Goal: Information Seeking & Learning: Learn about a topic

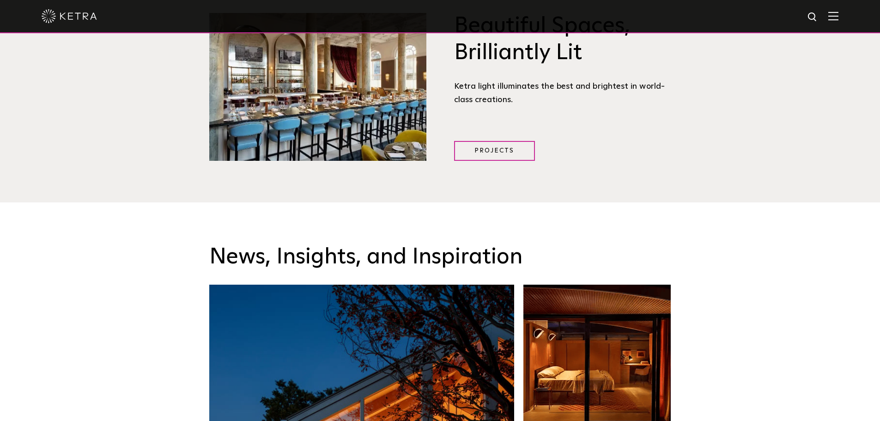
scroll to position [1112, 0]
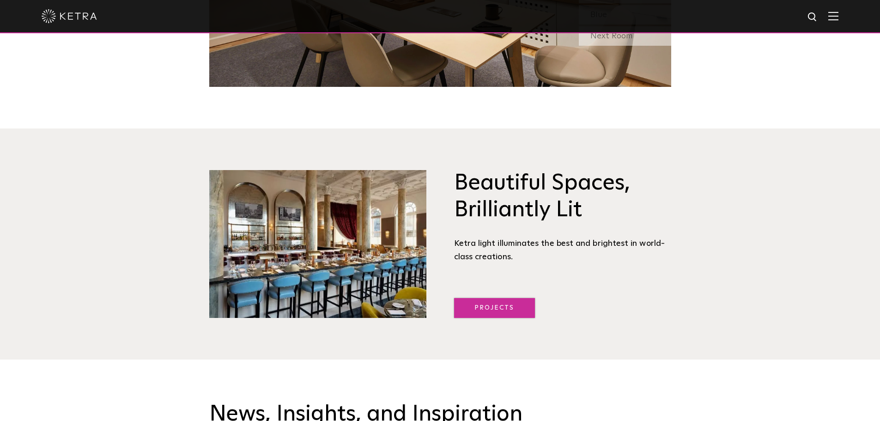
click at [510, 309] on link "Projects" at bounding box center [494, 308] width 81 height 20
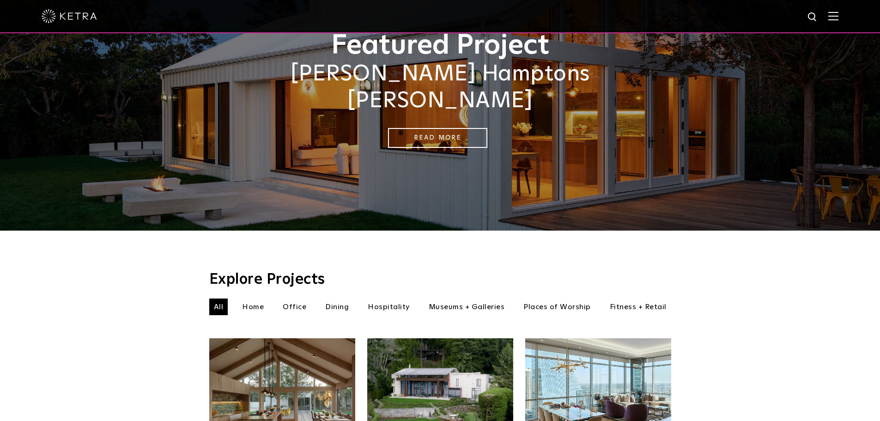
scroll to position [185, 0]
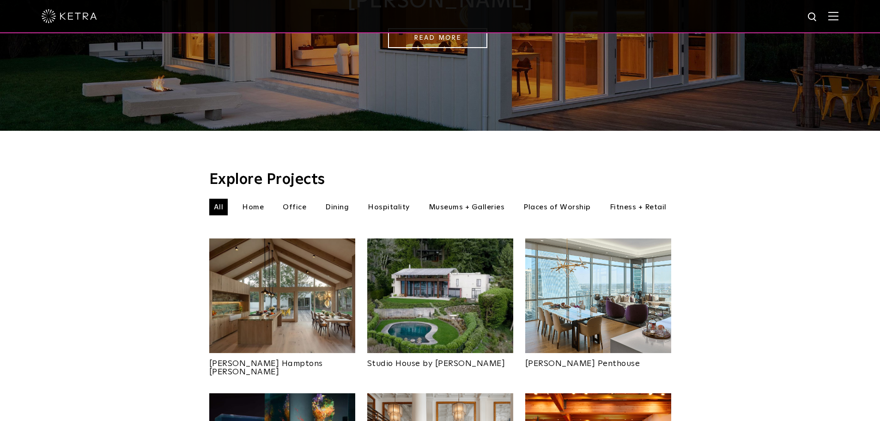
click at [471, 199] on li "Museums + Galleries" at bounding box center [466, 207] width 85 height 17
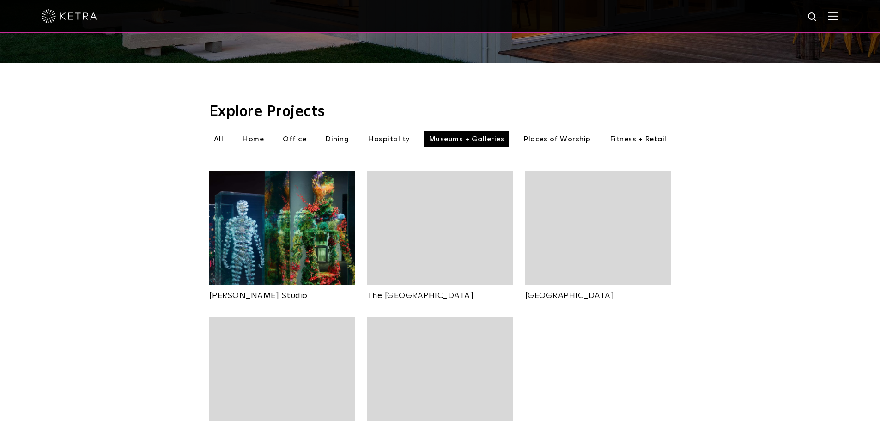
scroll to position [277, 0]
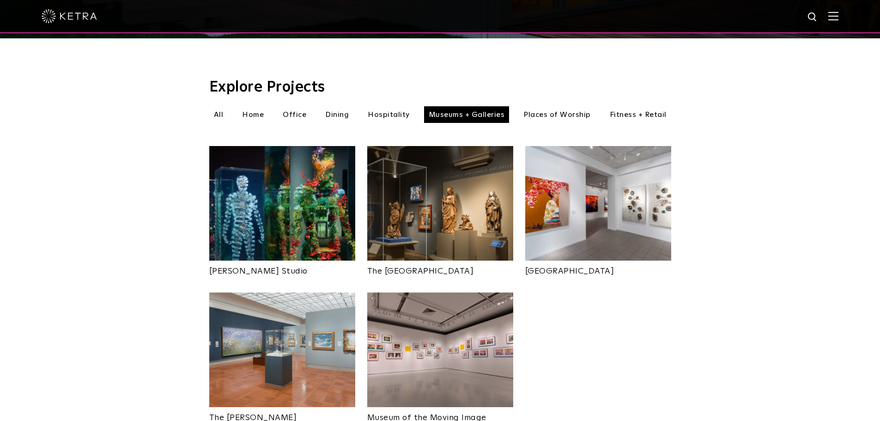
click at [588, 208] on img at bounding box center [598, 203] width 146 height 115
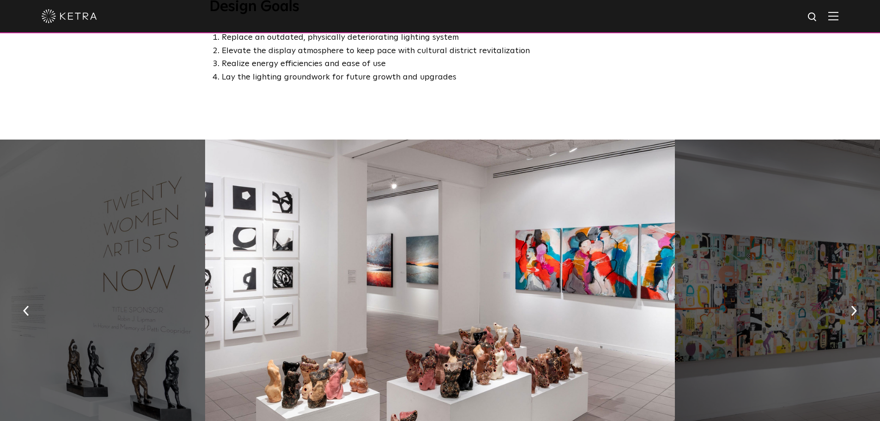
scroll to position [739, 0]
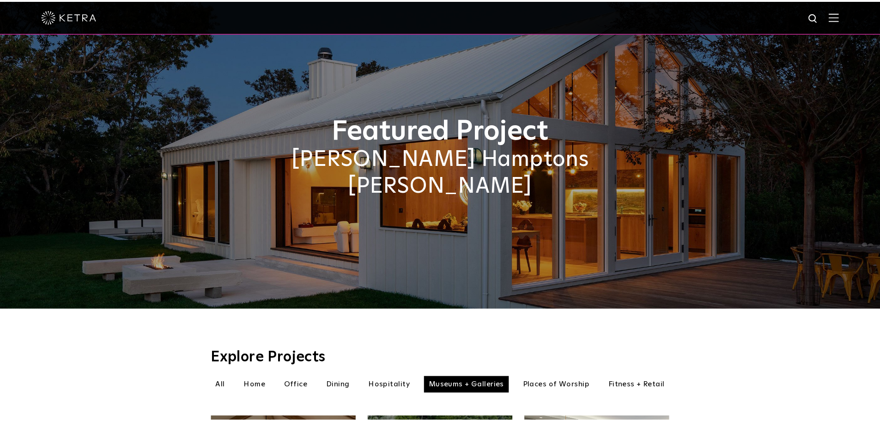
scroll to position [277, 0]
